Goal: Task Accomplishment & Management: Use online tool/utility

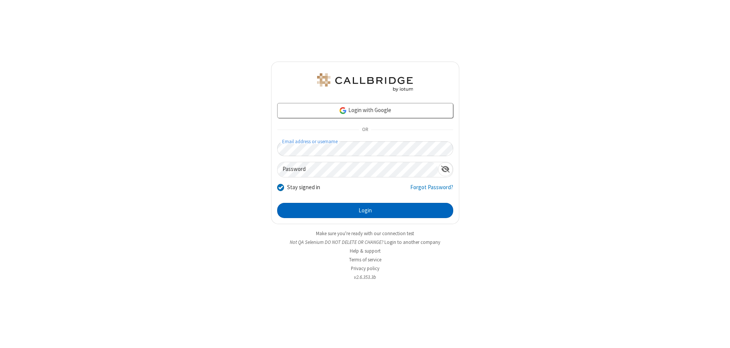
click at [365, 211] on button "Login" at bounding box center [365, 210] width 176 height 15
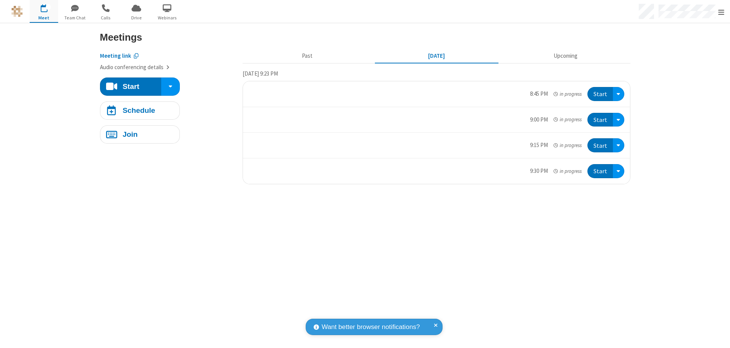
click at [721, 12] on span "Open menu" at bounding box center [721, 12] width 6 height 8
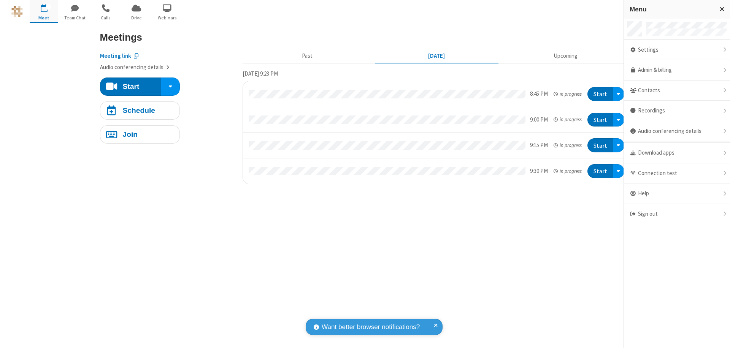
click at [44, 11] on span "button" at bounding box center [44, 8] width 29 height 13
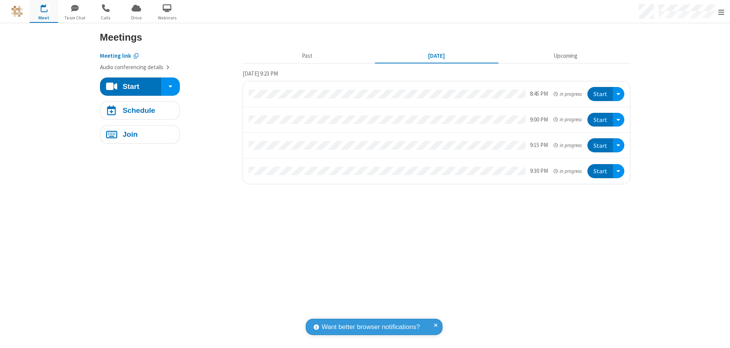
click at [44, 11] on span "button" at bounding box center [44, 8] width 29 height 13
click at [140, 110] on h4 "Schedule" at bounding box center [138, 110] width 33 height 7
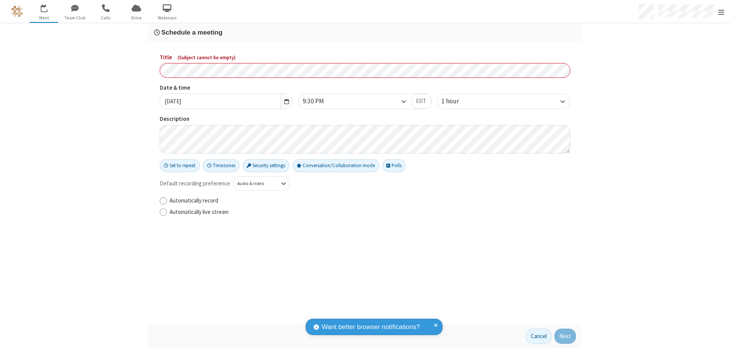
click at [365, 32] on h3 "Schedule a meeting" at bounding box center [365, 32] width 422 height 7
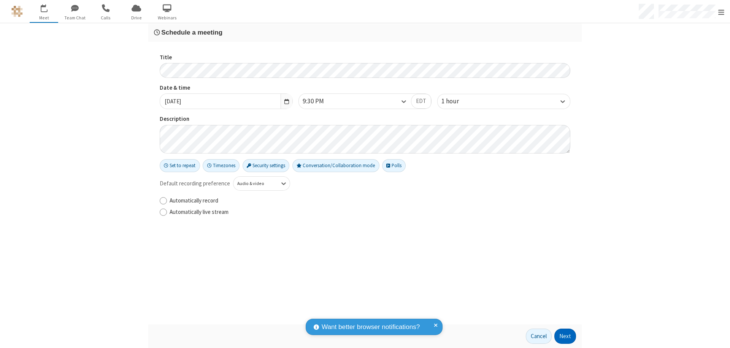
click at [566, 337] on button "Next" at bounding box center [566, 336] width 22 height 15
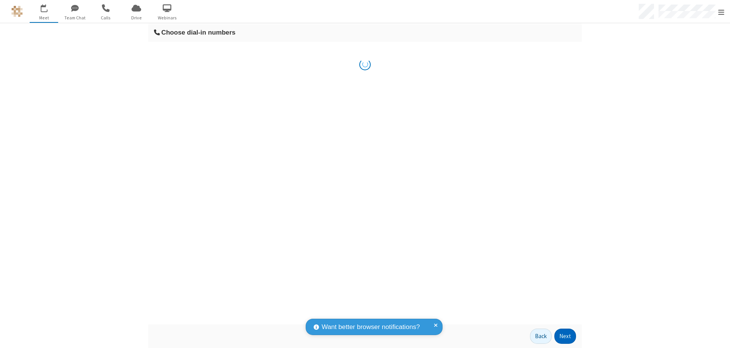
click at [566, 337] on button "Next" at bounding box center [566, 336] width 22 height 15
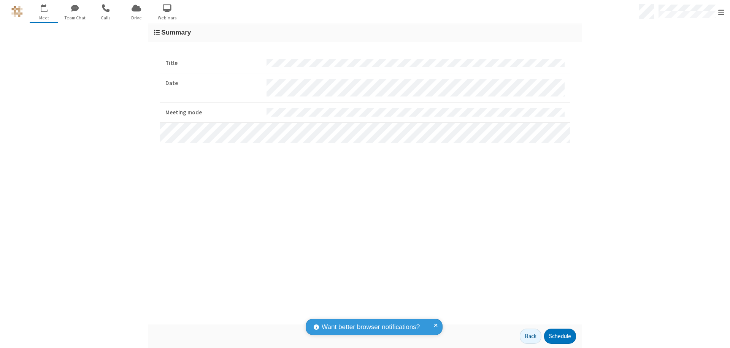
click at [560, 337] on button "Schedule" at bounding box center [560, 336] width 32 height 15
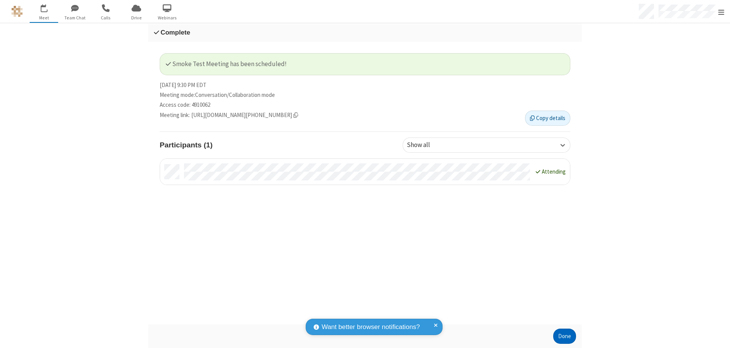
click at [565, 337] on button "Done" at bounding box center [564, 336] width 23 height 15
